Goal: Task Accomplishment & Management: Complete application form

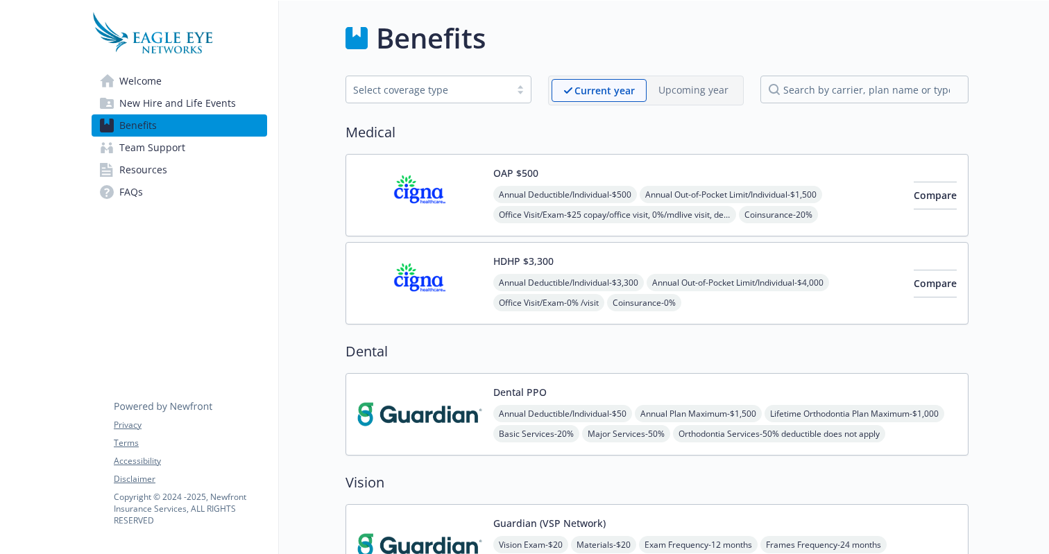
click at [135, 86] on span "Welcome" at bounding box center [140, 81] width 42 height 22
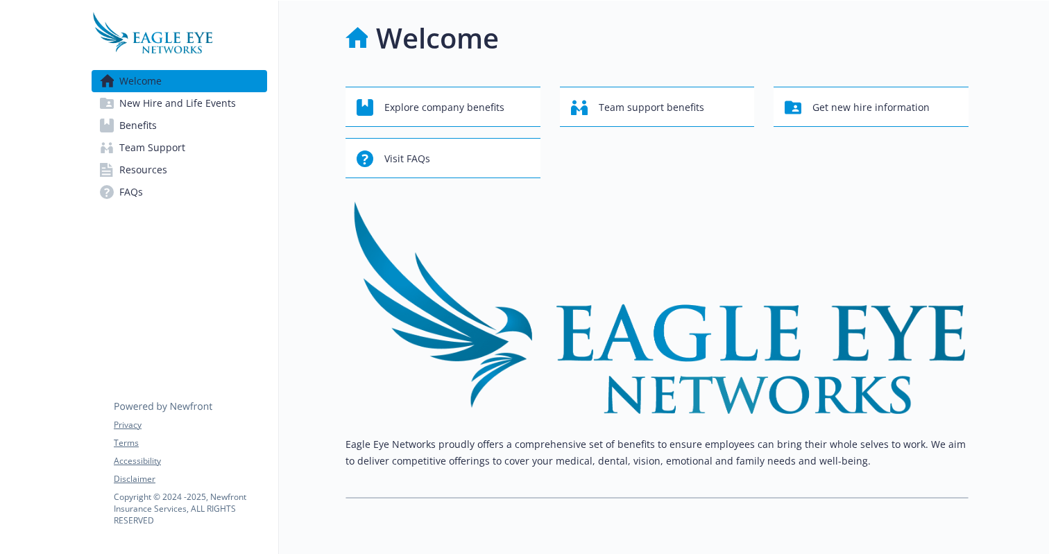
click at [137, 102] on span "New Hire and Life Events" at bounding box center [177, 103] width 117 height 22
